Goal: Check status: Check status

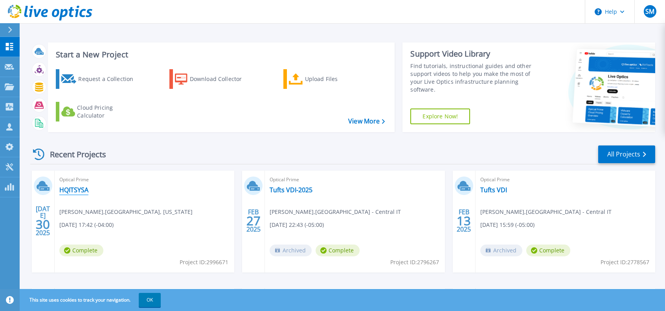
click at [67, 189] on link "HQITSYSA" at bounding box center [73, 190] width 29 height 8
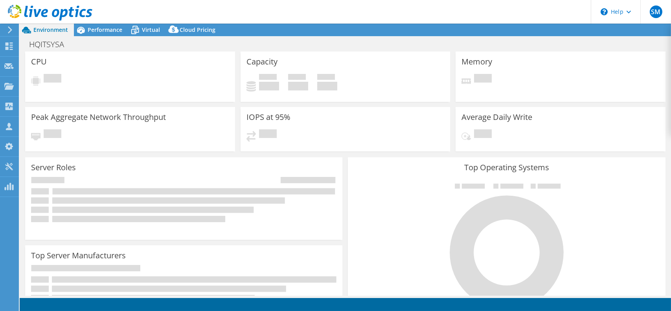
select select "USEast"
select select "USD"
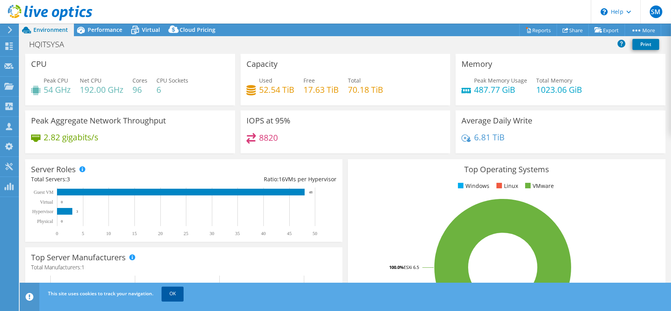
click at [179, 289] on link "OK" at bounding box center [173, 294] width 22 height 14
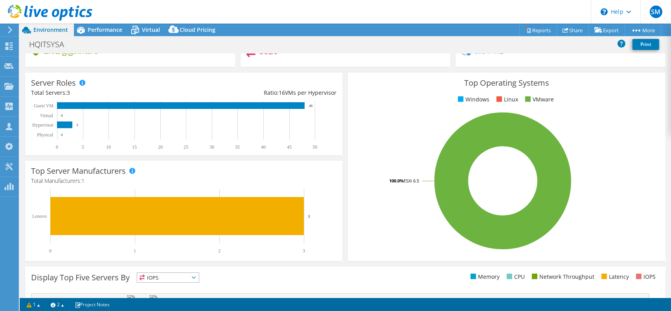
scroll to position [41, 0]
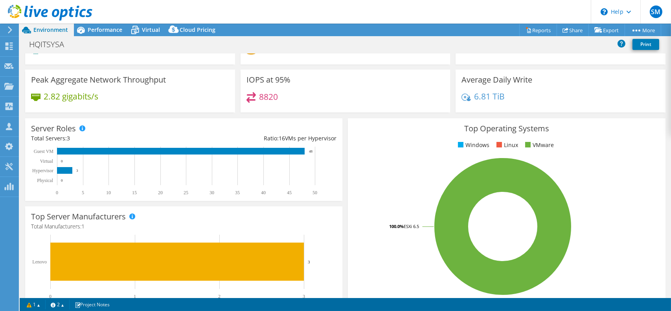
click at [368, 116] on div "Top Operating Systems Windows Linux VMware 100.0% ESXi 6.5" at bounding box center [506, 213] width 323 height 194
click at [469, 113] on div "Average Daily Write 6.81 TiB" at bounding box center [560, 94] width 215 height 48
click at [575, 116] on div "Top Operating Systems Windows Linux VMware 100.0% ESXi 6.5" at bounding box center [506, 213] width 323 height 194
click at [603, 114] on div "Average Daily Write 6.81 TiB" at bounding box center [560, 94] width 215 height 48
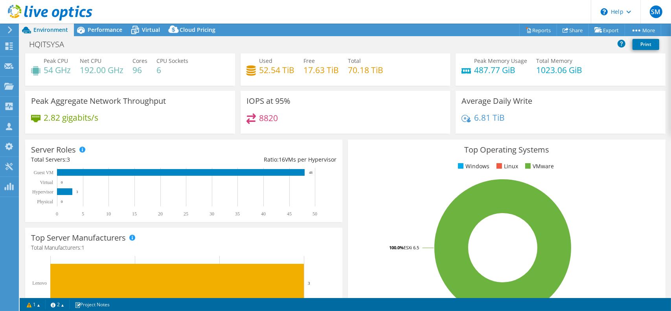
scroll to position [17, 0]
